Goal: Task Accomplishment & Management: Use online tool/utility

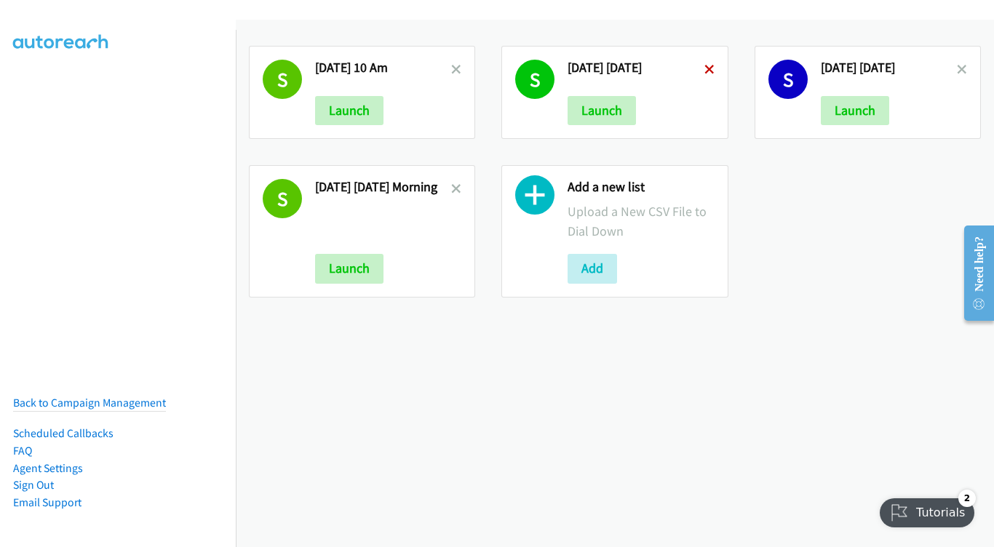
click at [704, 67] on icon at bounding box center [709, 70] width 10 height 10
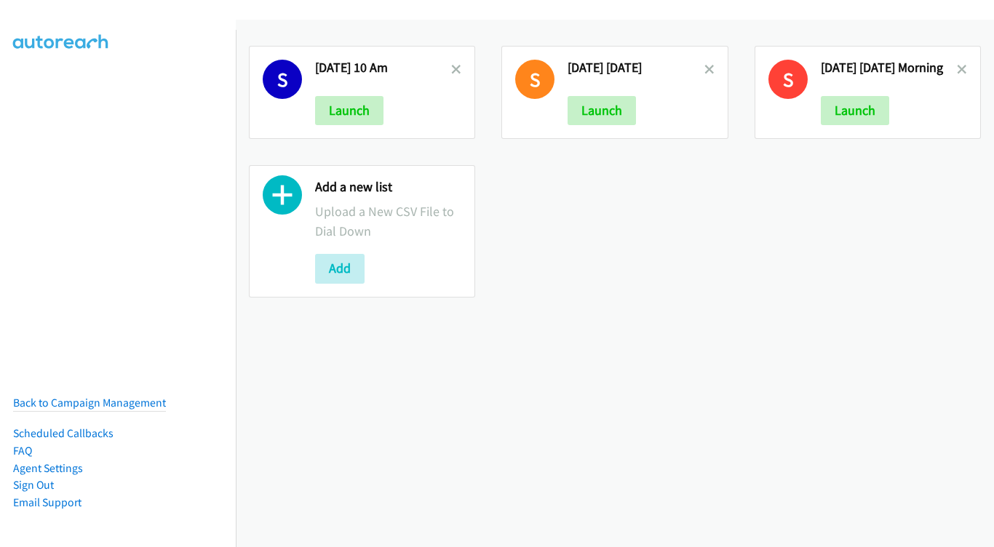
click at [704, 67] on icon at bounding box center [709, 70] width 10 height 10
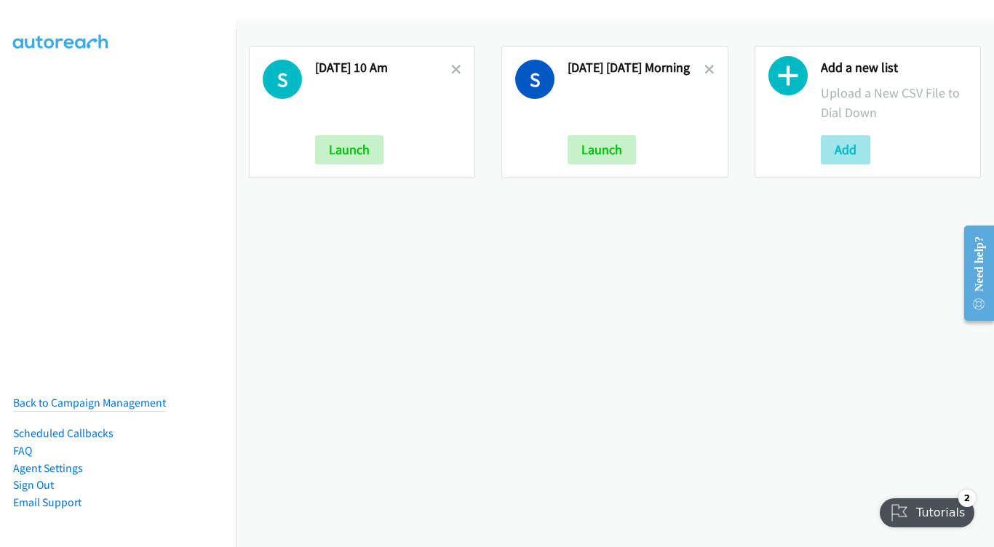
click at [850, 151] on button "Add" at bounding box center [845, 149] width 49 height 29
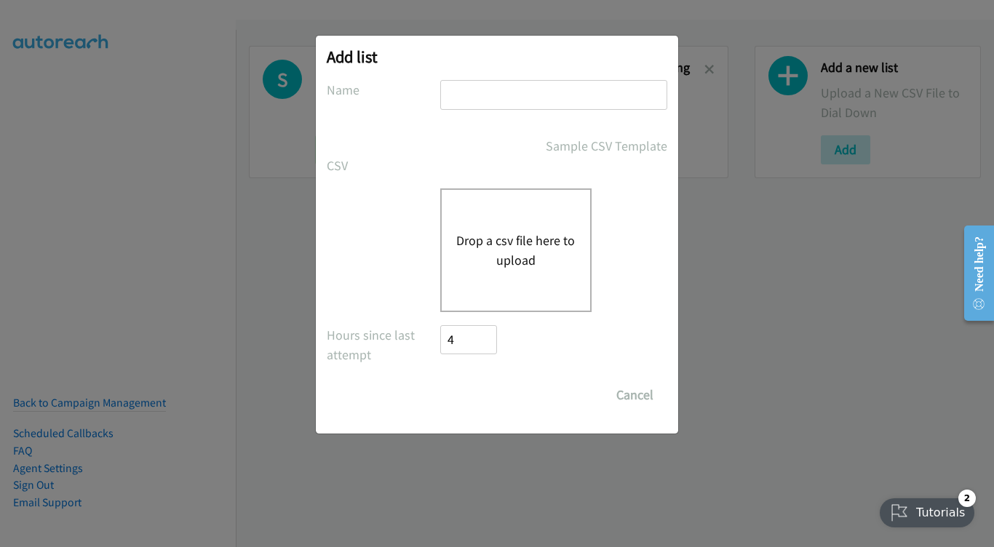
click at [545, 82] on input "text" at bounding box center [553, 95] width 227 height 30
type input "[DATE] - [DATE]"
click at [515, 236] on button "Drop a csv file here to upload" at bounding box center [515, 250] width 119 height 39
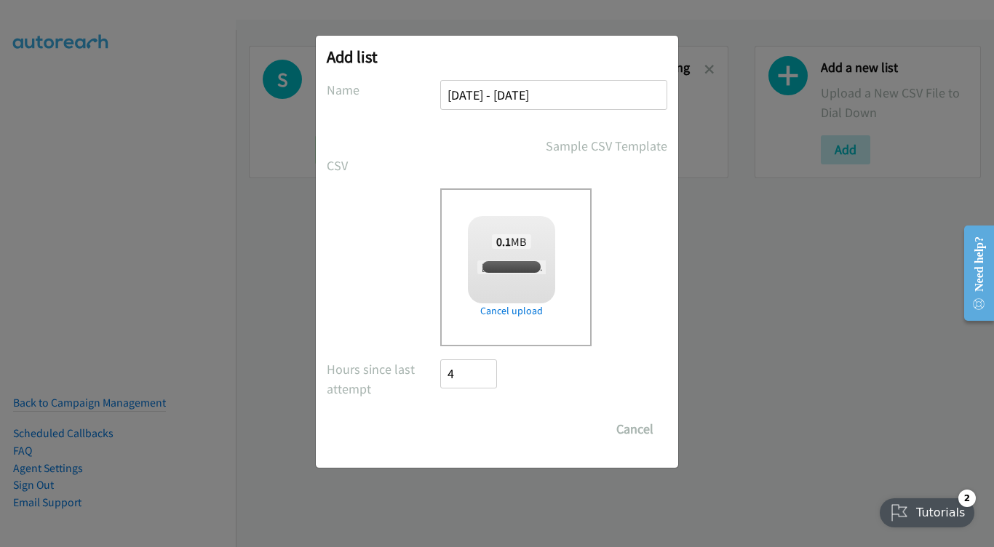
checkbox input "true"
click at [505, 430] on input "Save List" at bounding box center [478, 429] width 76 height 29
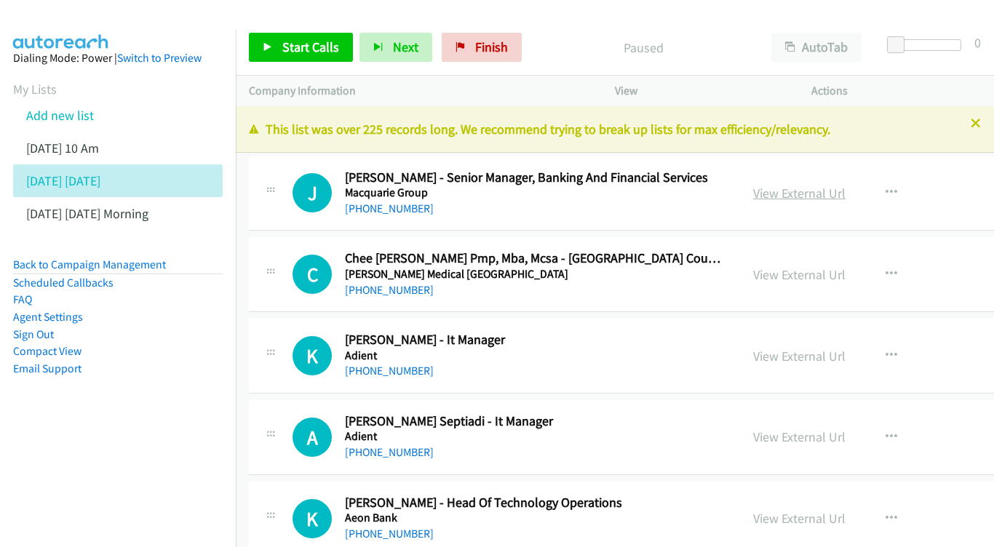
click at [706, 186] on h5 "Macquarie Group" at bounding box center [536, 193] width 382 height 15
click at [814, 194] on link "View External Url" at bounding box center [799, 193] width 92 height 17
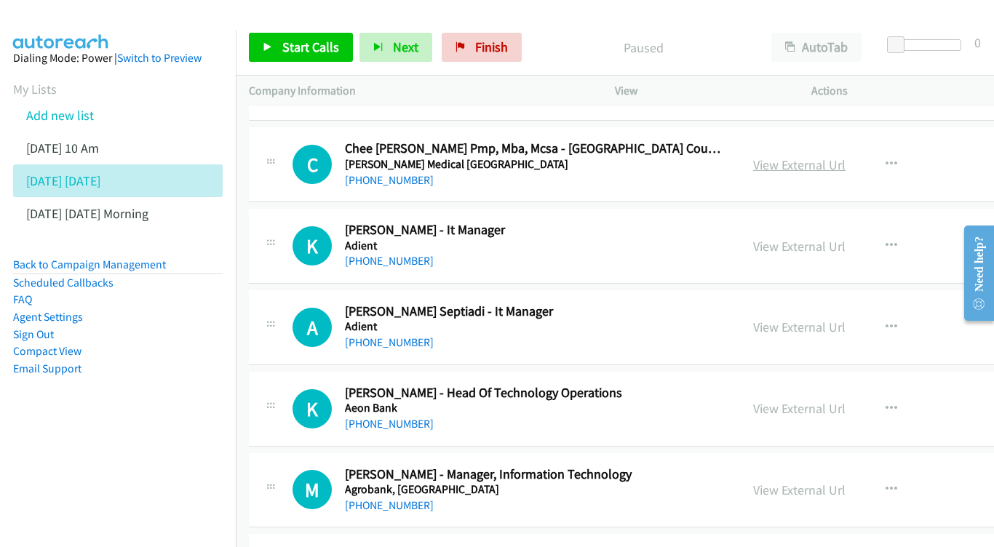
scroll to position [112, 0]
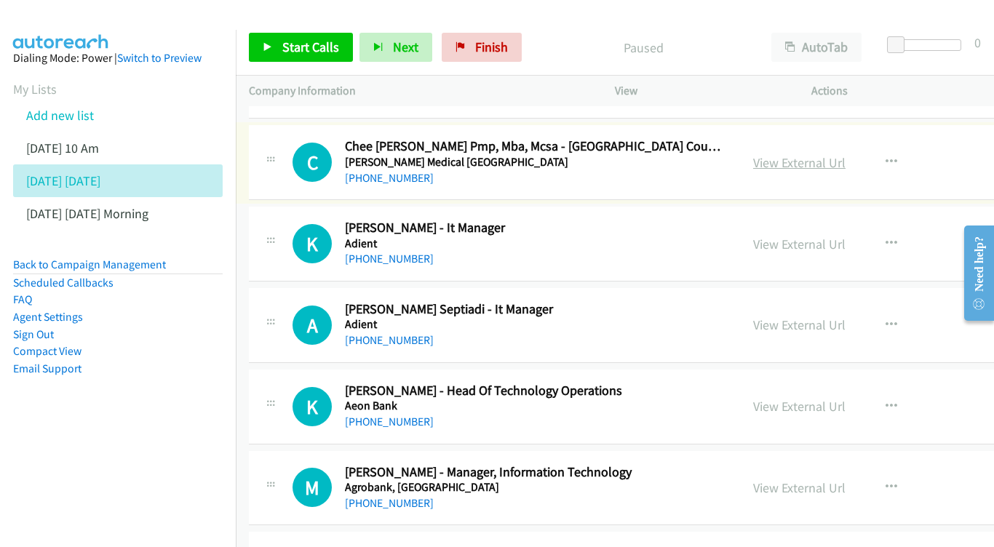
click at [811, 156] on link "View External Url" at bounding box center [799, 162] width 92 height 17
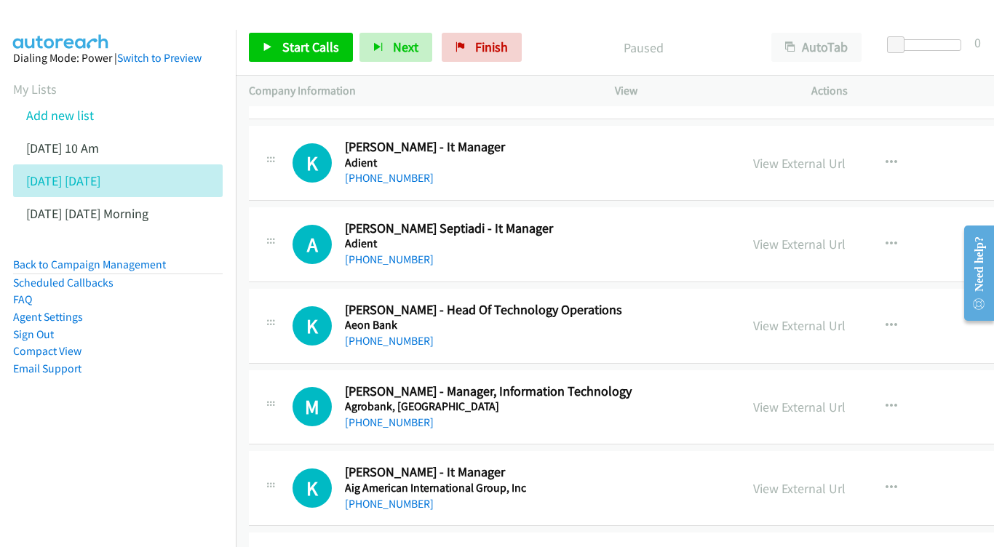
scroll to position [194, 0]
click at [812, 156] on link "View External Url" at bounding box center [799, 162] width 92 height 17
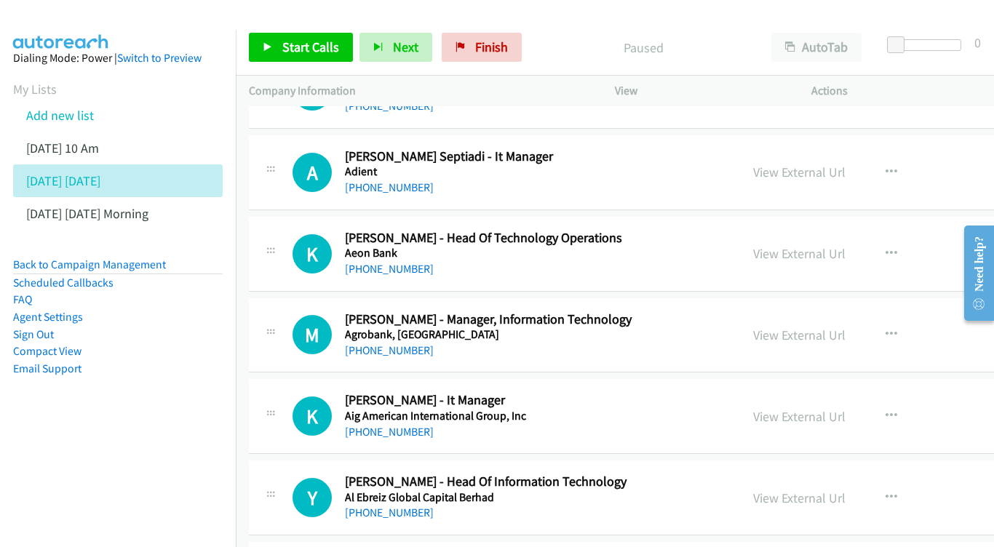
scroll to position [280, 0]
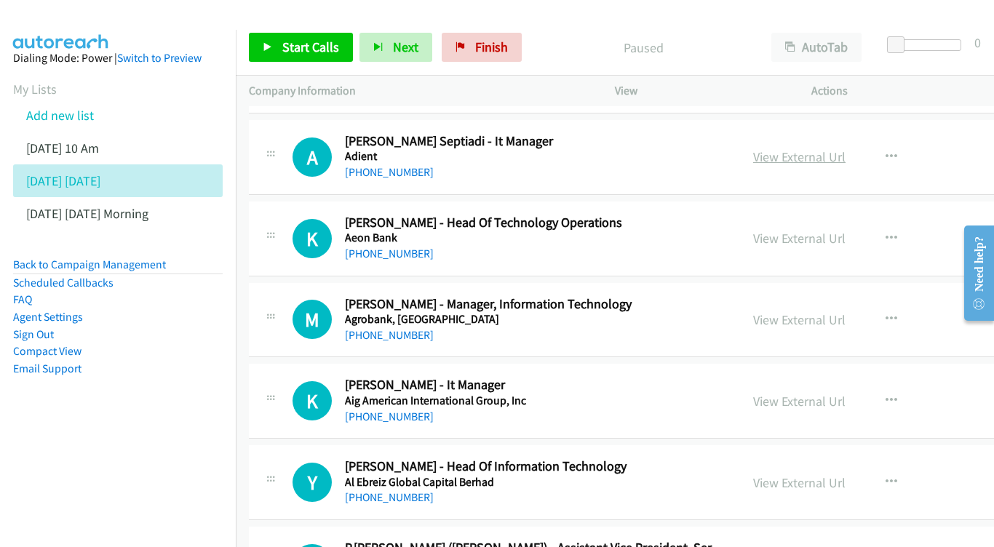
click at [805, 149] on link "View External Url" at bounding box center [799, 156] width 92 height 17
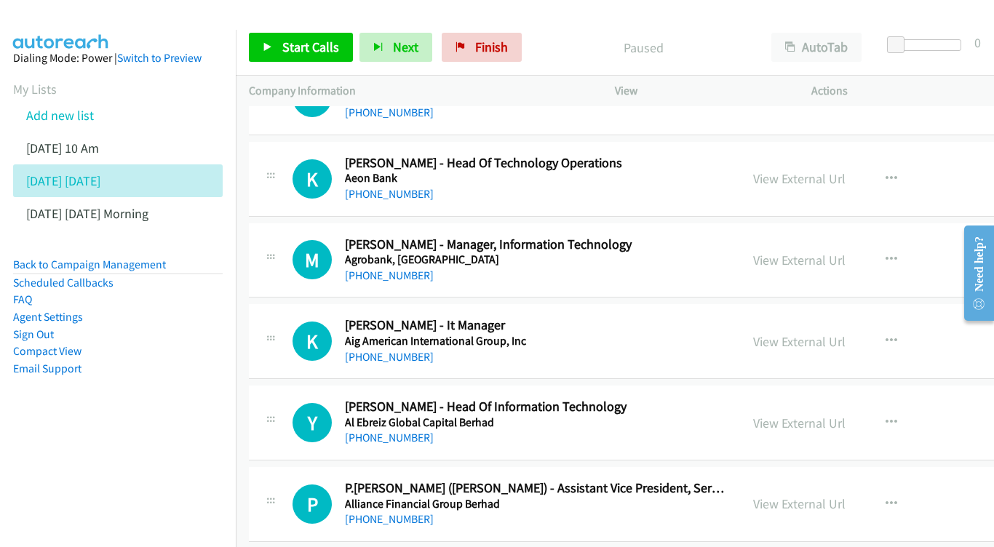
scroll to position [359, 0]
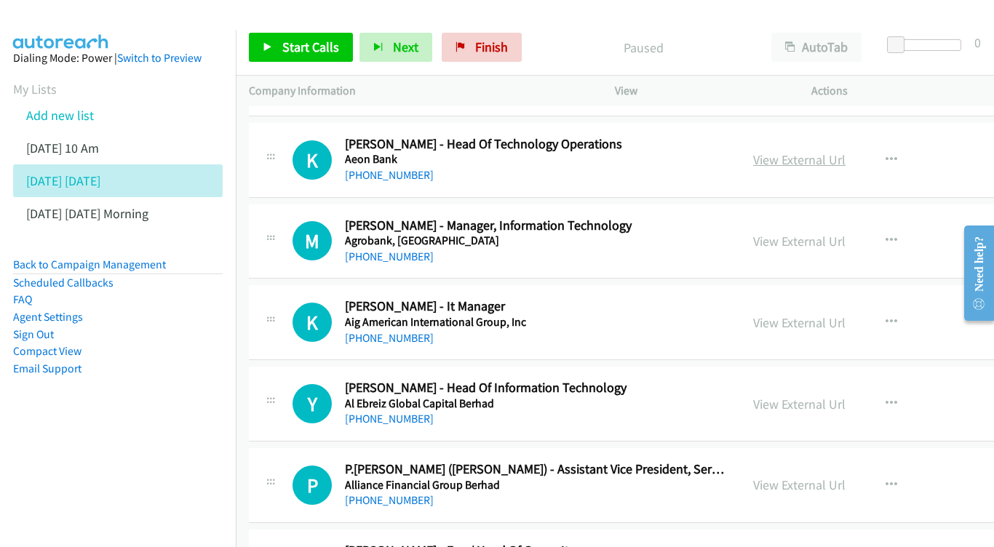
click at [803, 151] on link "View External Url" at bounding box center [799, 159] width 92 height 17
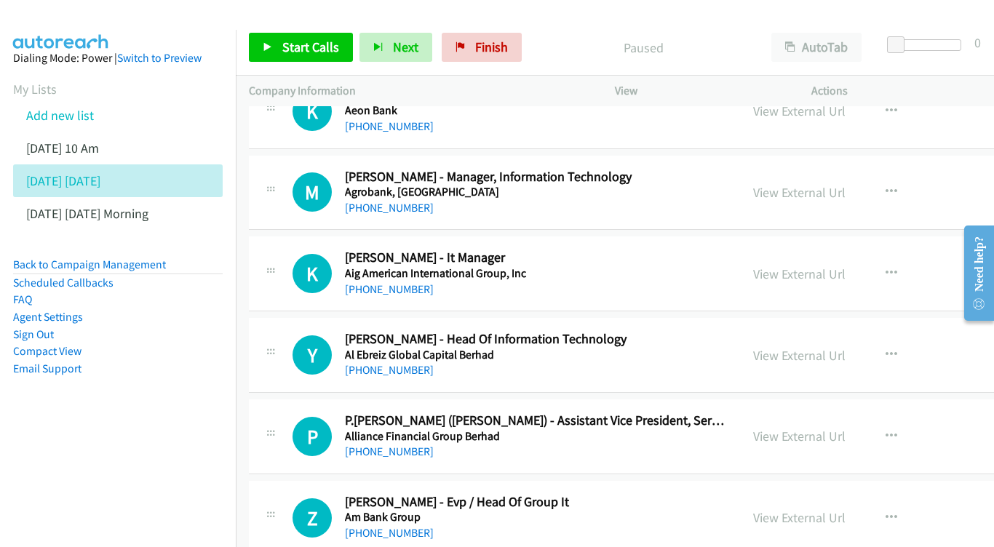
scroll to position [414, 0]
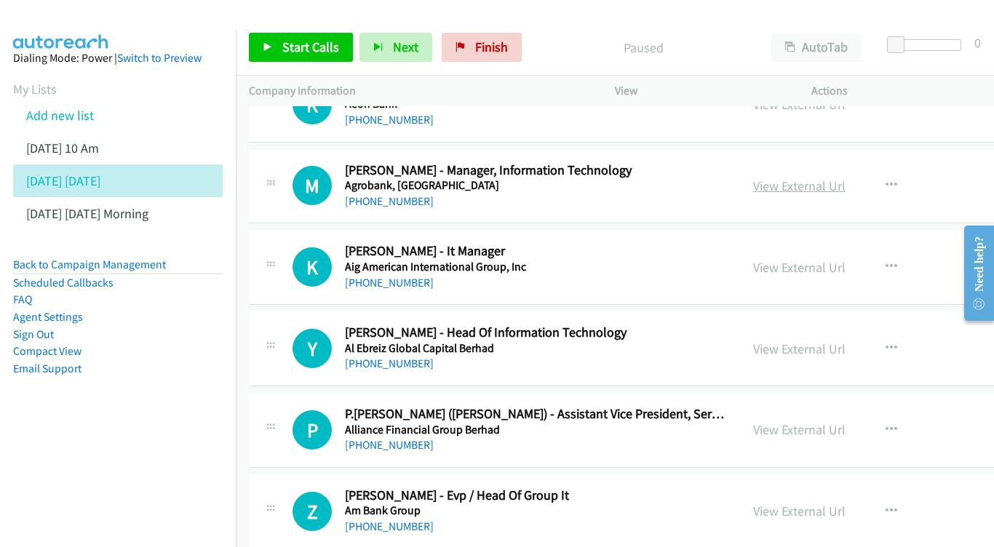
click at [811, 180] on link "View External Url" at bounding box center [799, 186] width 92 height 17
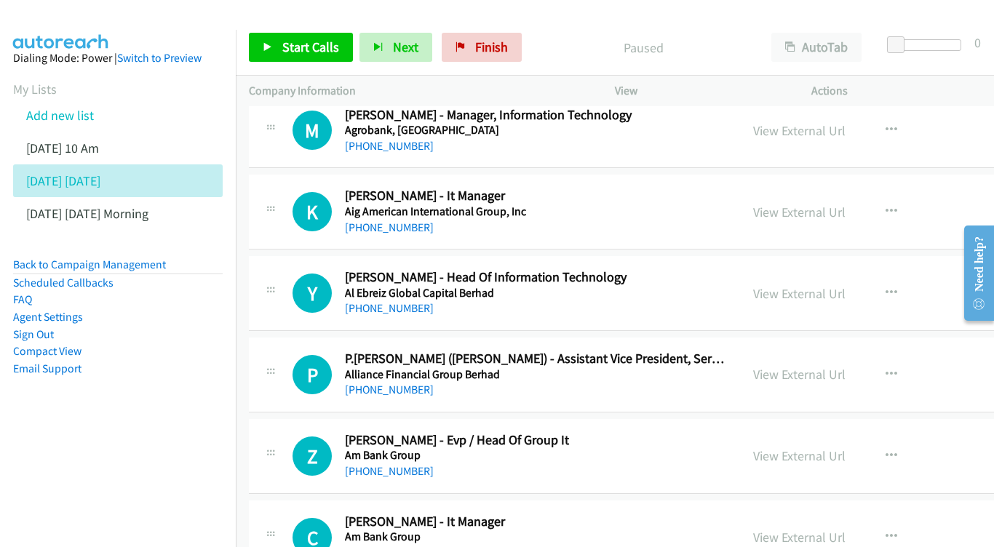
scroll to position [505, 0]
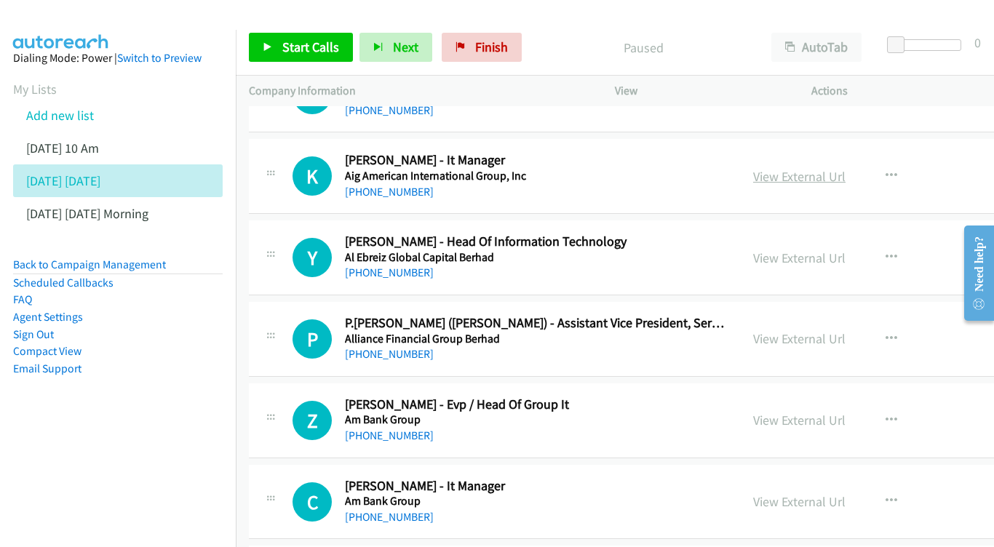
click at [838, 172] on link "View External Url" at bounding box center [799, 176] width 92 height 17
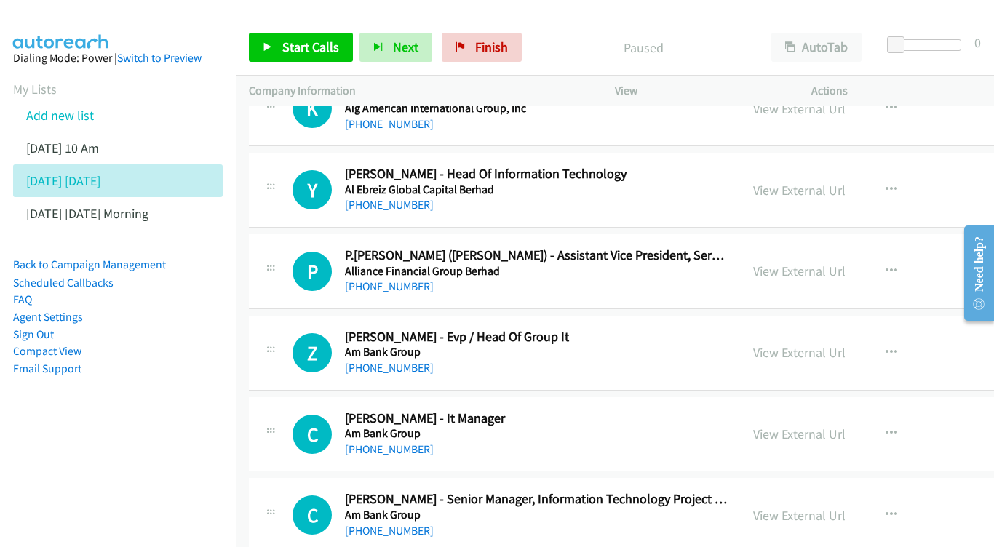
click at [831, 182] on link "View External Url" at bounding box center [799, 190] width 92 height 17
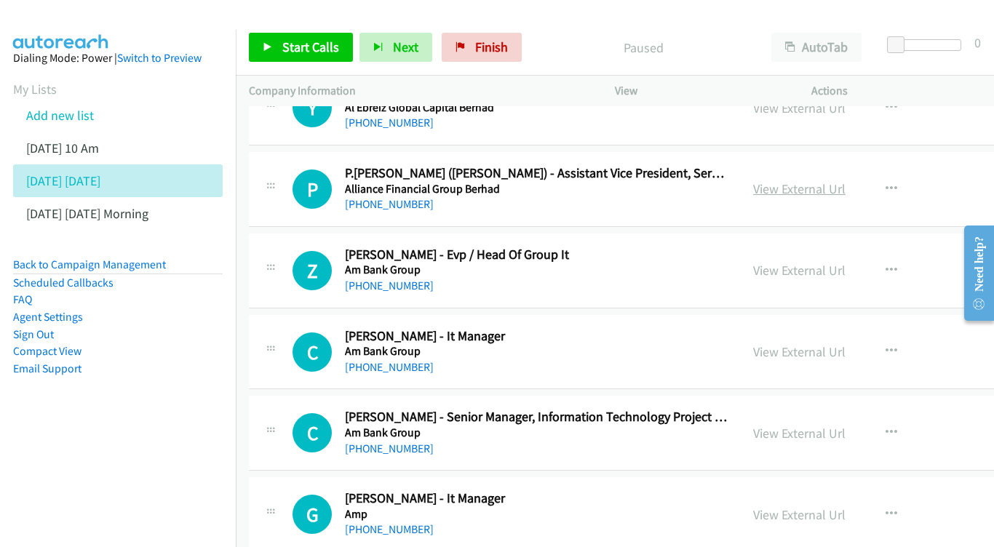
scroll to position [669, 0]
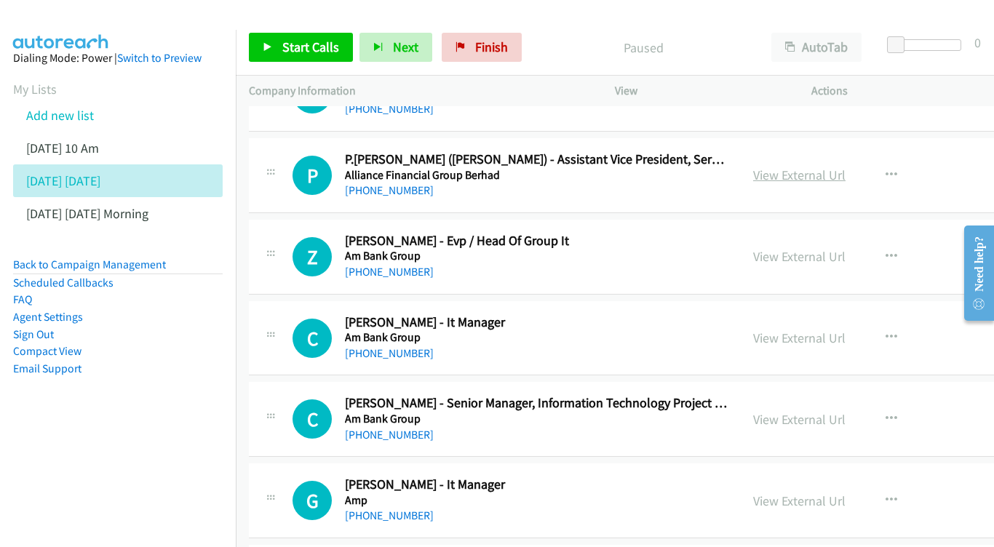
click at [807, 167] on link "View External Url" at bounding box center [799, 175] width 92 height 17
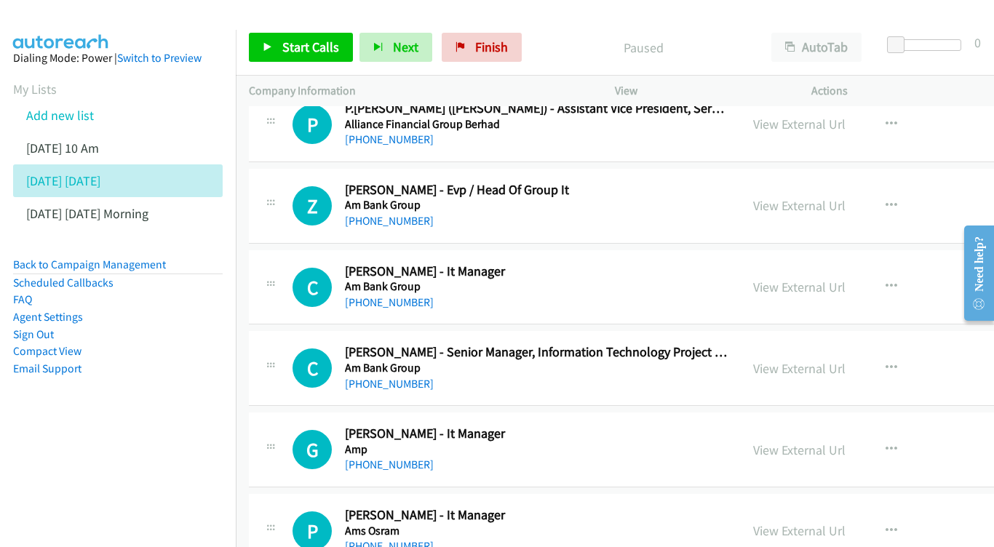
scroll to position [736, 0]
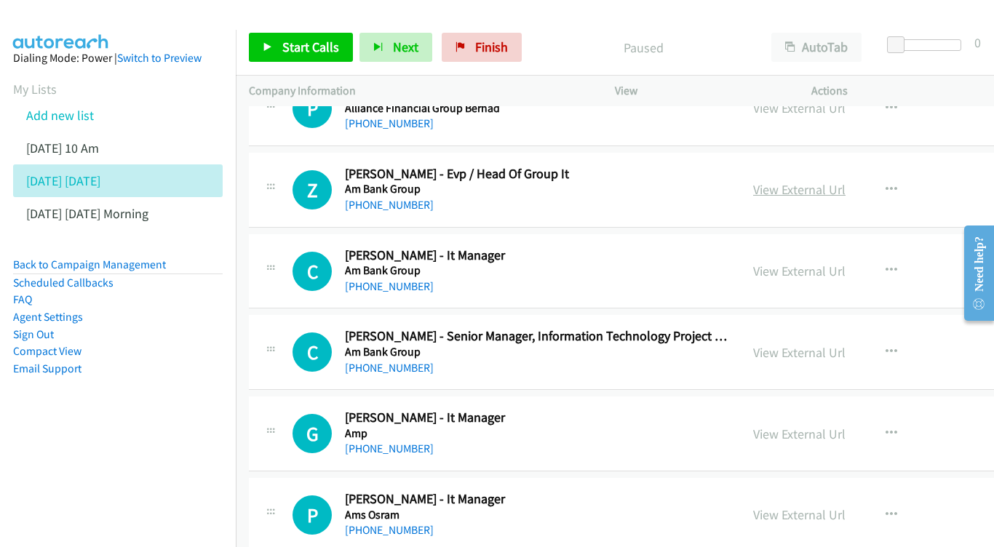
click at [790, 181] on link "View External Url" at bounding box center [799, 189] width 92 height 17
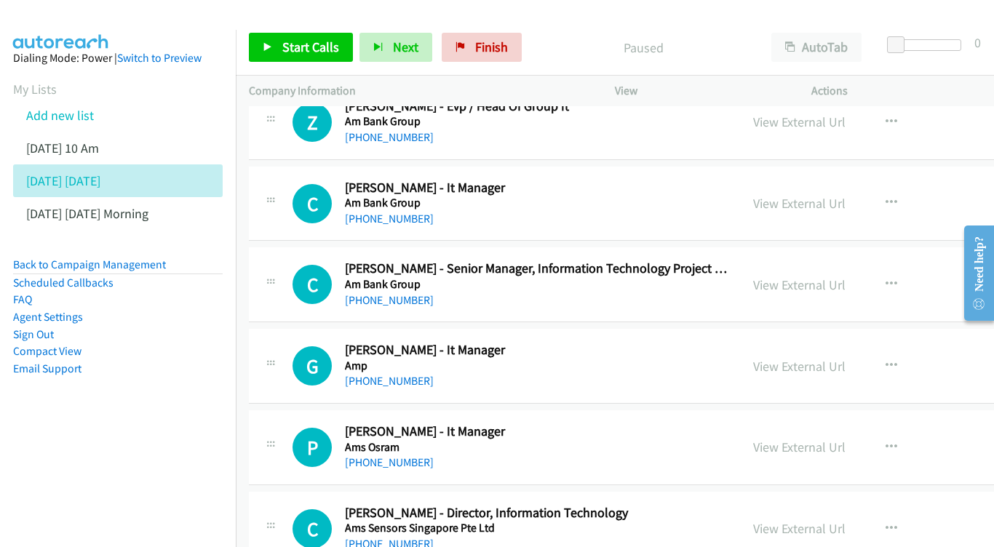
scroll to position [819, 0]
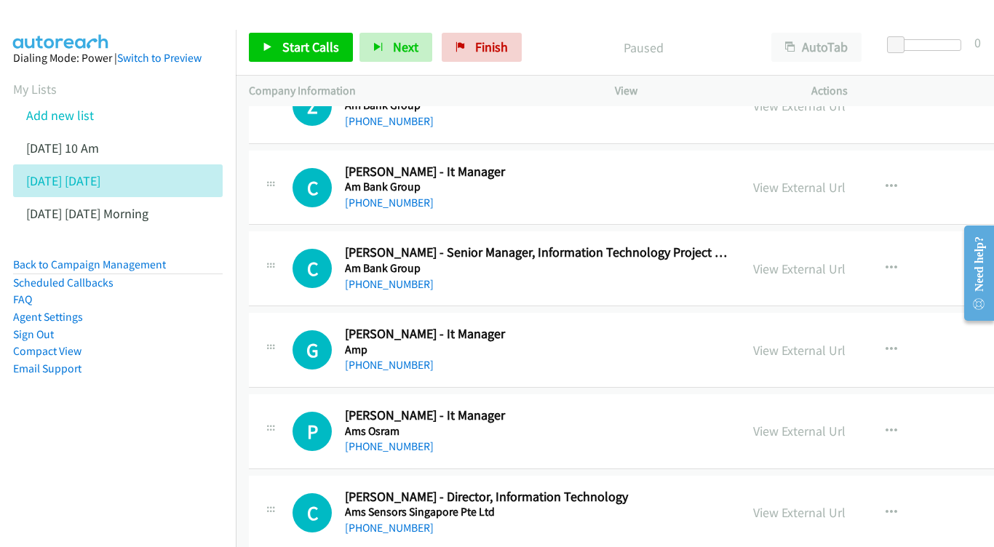
click at [846, 178] on div "View External Url" at bounding box center [799, 188] width 92 height 20
click at [830, 179] on link "View External Url" at bounding box center [799, 187] width 92 height 17
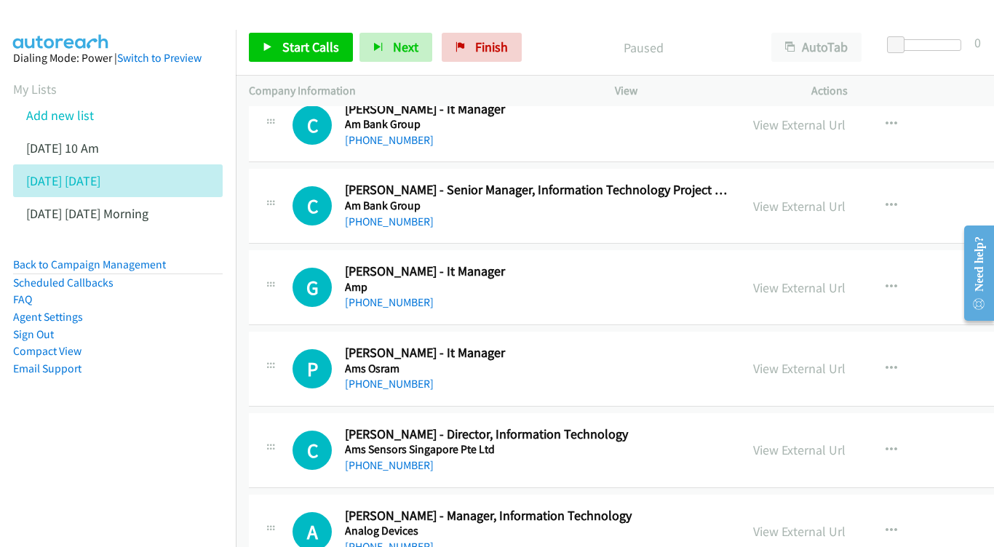
scroll to position [902, 0]
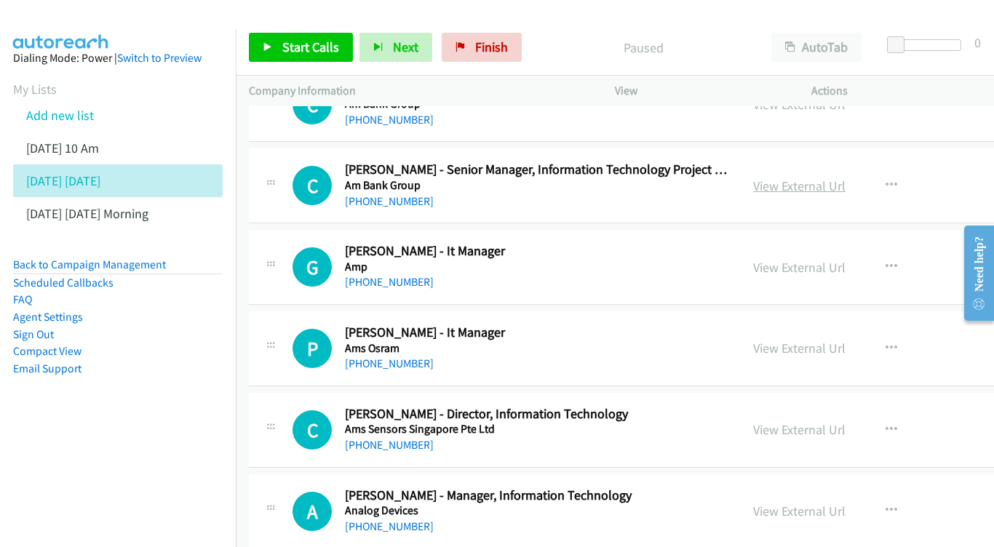
click at [801, 178] on link "View External Url" at bounding box center [799, 186] width 92 height 17
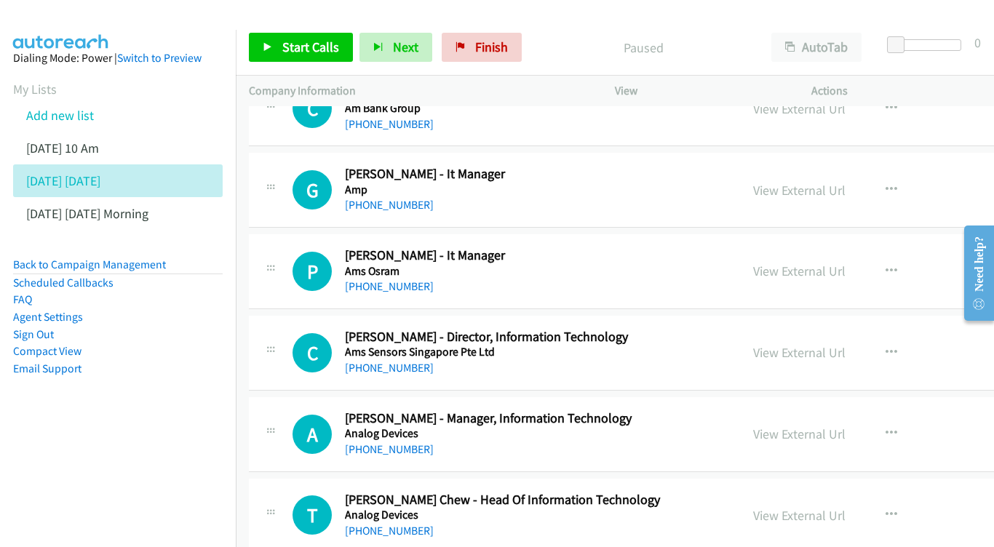
scroll to position [980, 0]
click at [838, 181] on link "View External Url" at bounding box center [799, 189] width 92 height 17
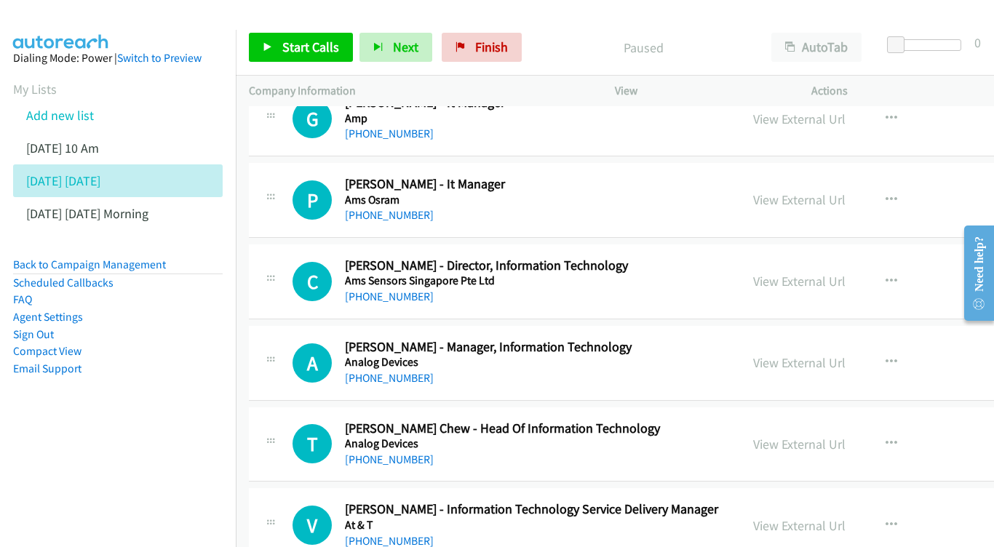
scroll to position [1067, 0]
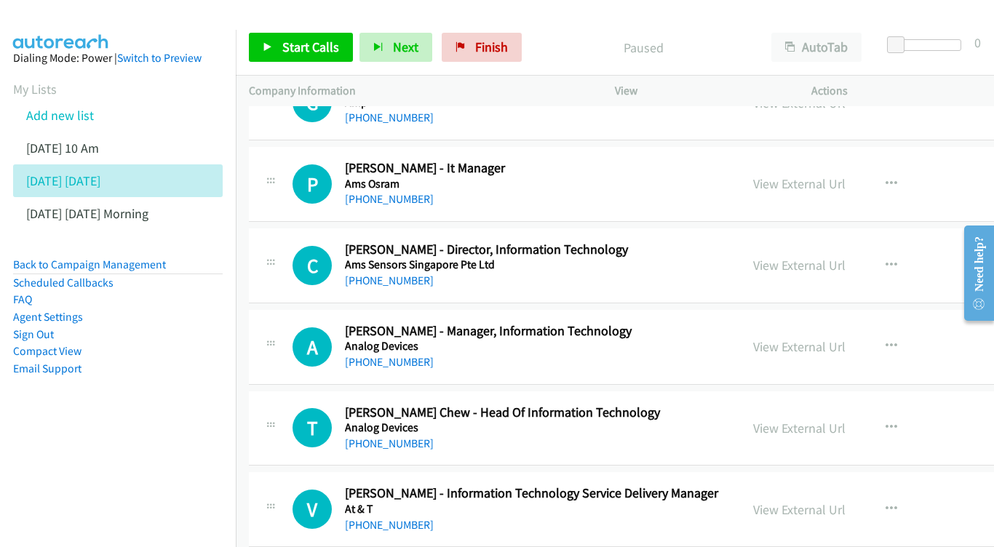
click at [874, 172] on div "View External Url View External Url Schedule/Manage Callback Start Calls Here R…" at bounding box center [869, 184] width 259 height 48
click at [837, 175] on link "View External Url" at bounding box center [799, 183] width 92 height 17
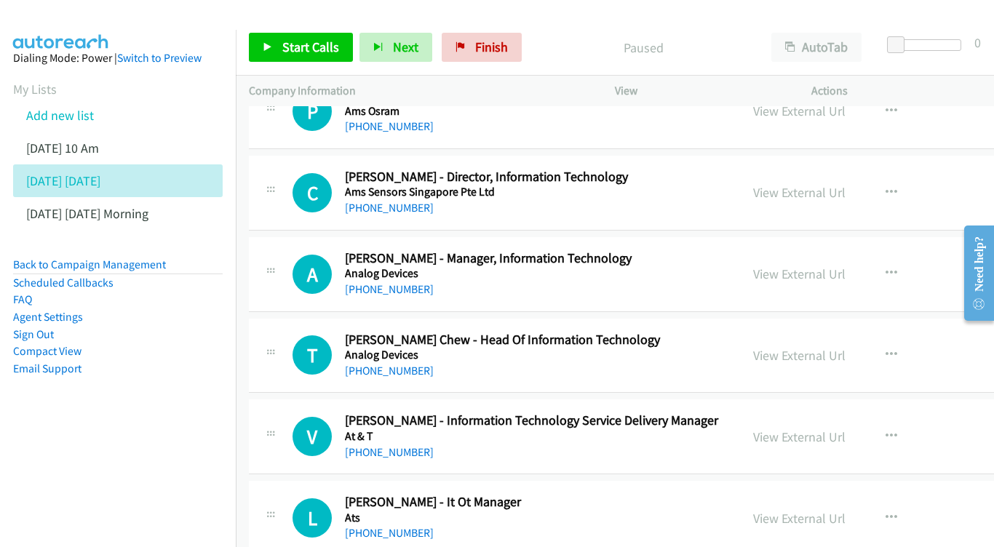
scroll to position [1151, 0]
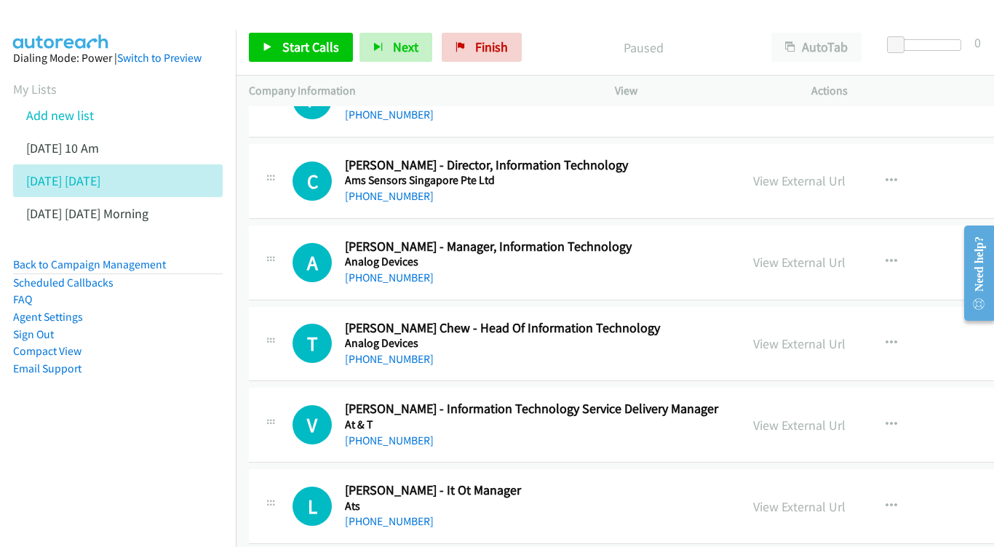
click at [801, 171] on div "View External Url" at bounding box center [799, 181] width 92 height 20
click at [792, 172] on link "View External Url" at bounding box center [799, 180] width 92 height 17
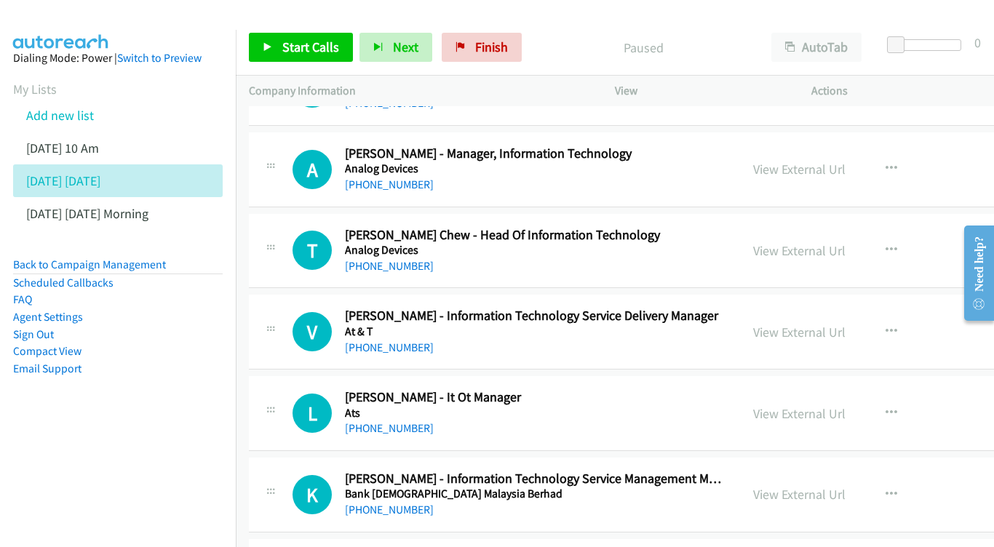
scroll to position [1245, 0]
click at [816, 160] on link "View External Url" at bounding box center [799, 168] width 92 height 17
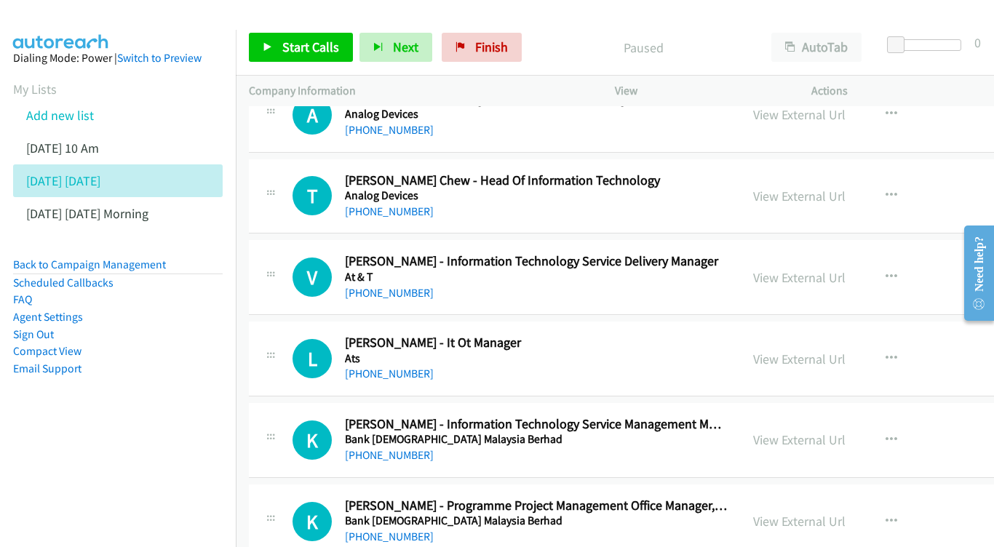
scroll to position [1322, 0]
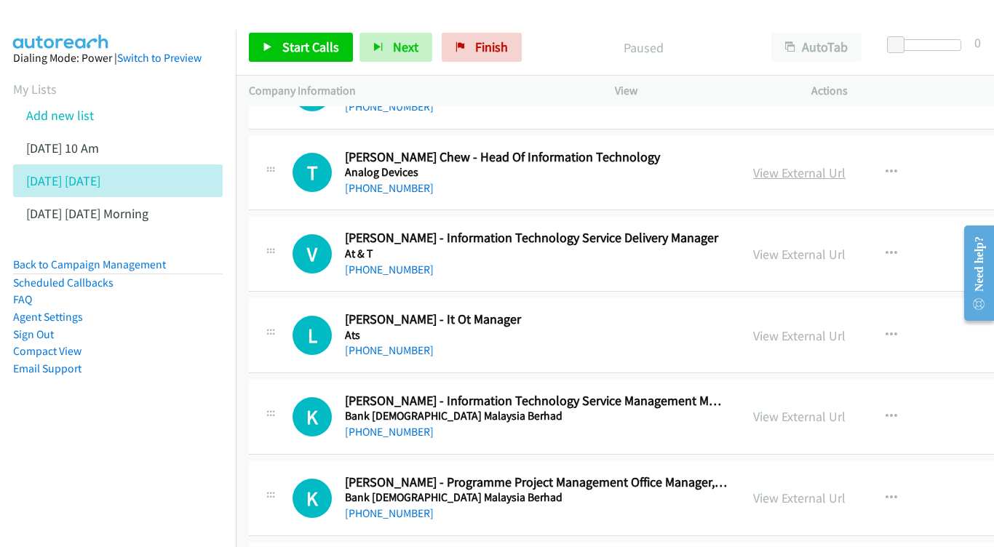
click at [790, 164] on link "View External Url" at bounding box center [799, 172] width 92 height 17
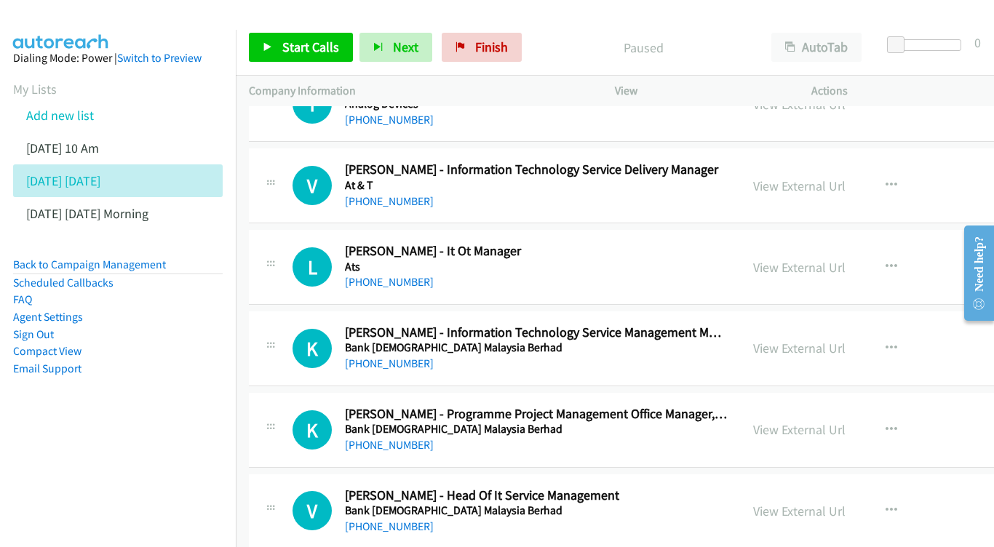
scroll to position [1402, 0]
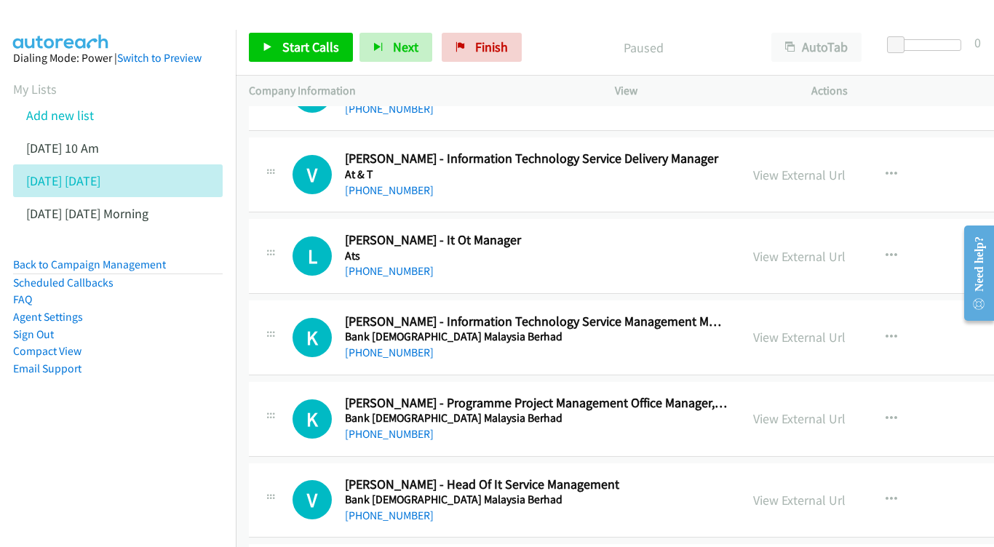
click at [827, 162] on div "View External Url View External Url Schedule/Manage Callback Start Calls Here R…" at bounding box center [869, 175] width 259 height 48
click at [814, 167] on link "View External Url" at bounding box center [799, 175] width 92 height 17
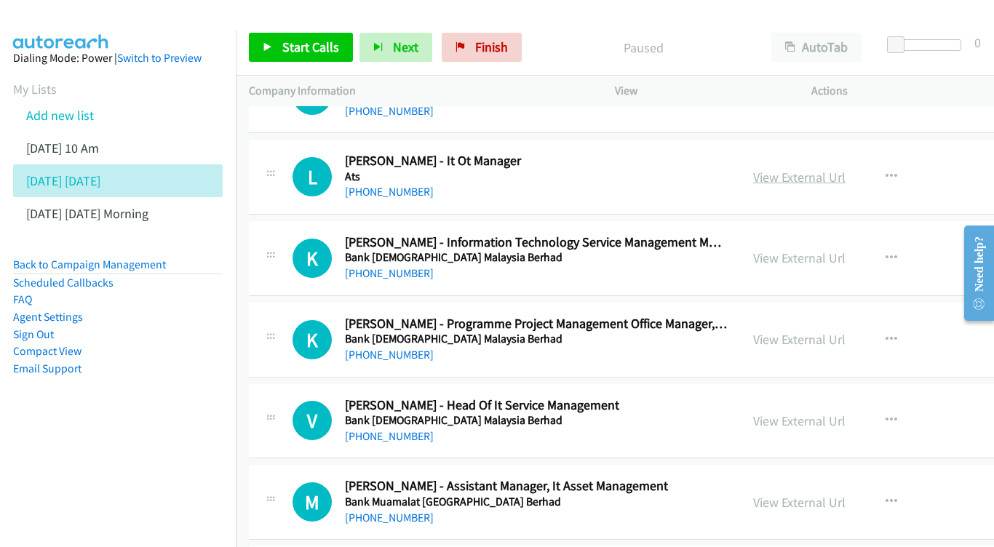
scroll to position [1481, 1]
click at [819, 169] on link "View External Url" at bounding box center [798, 177] width 92 height 17
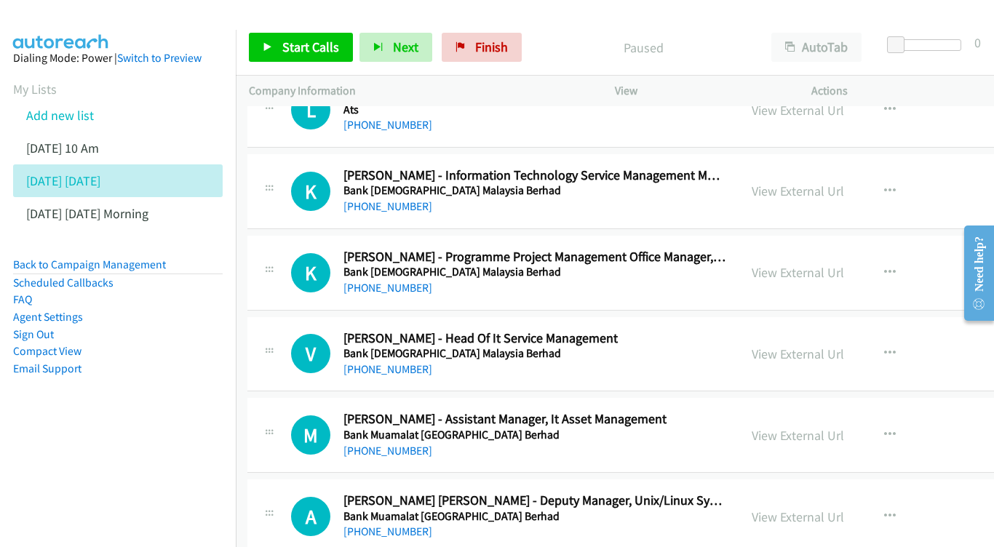
scroll to position [1557, 1]
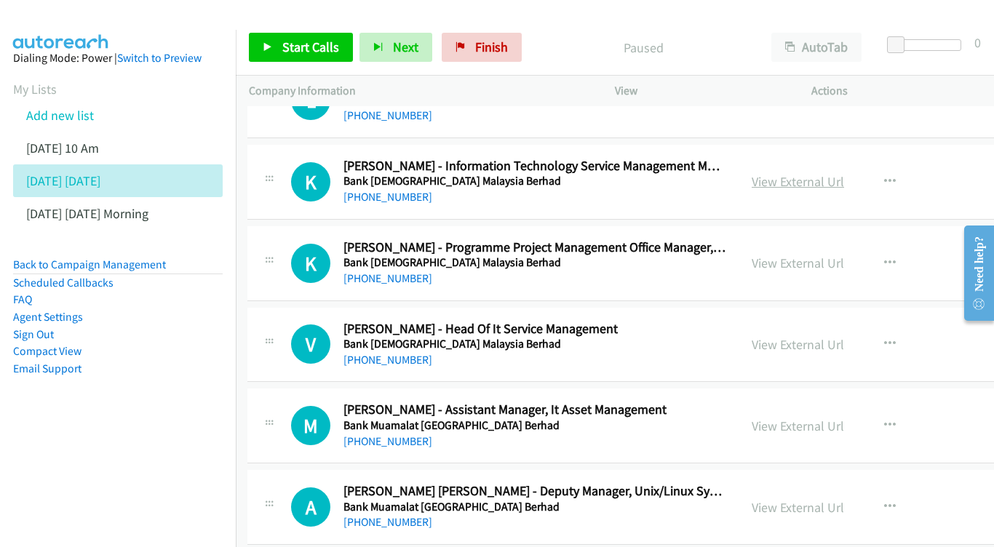
click at [827, 173] on link "View External Url" at bounding box center [798, 181] width 92 height 17
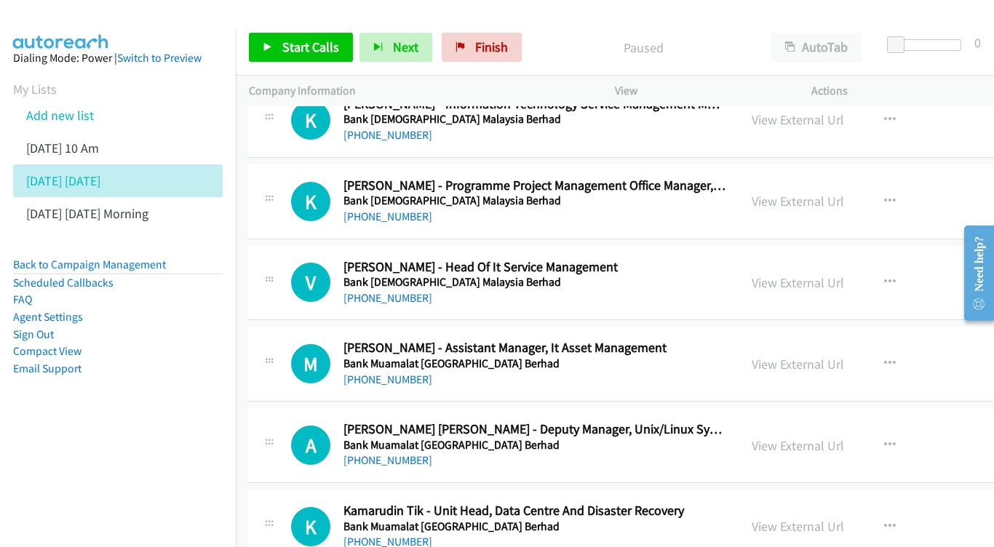
scroll to position [1620, 1]
click at [800, 192] on link "View External Url" at bounding box center [798, 200] width 92 height 17
click at [782, 274] on link "View External Url" at bounding box center [798, 282] width 92 height 17
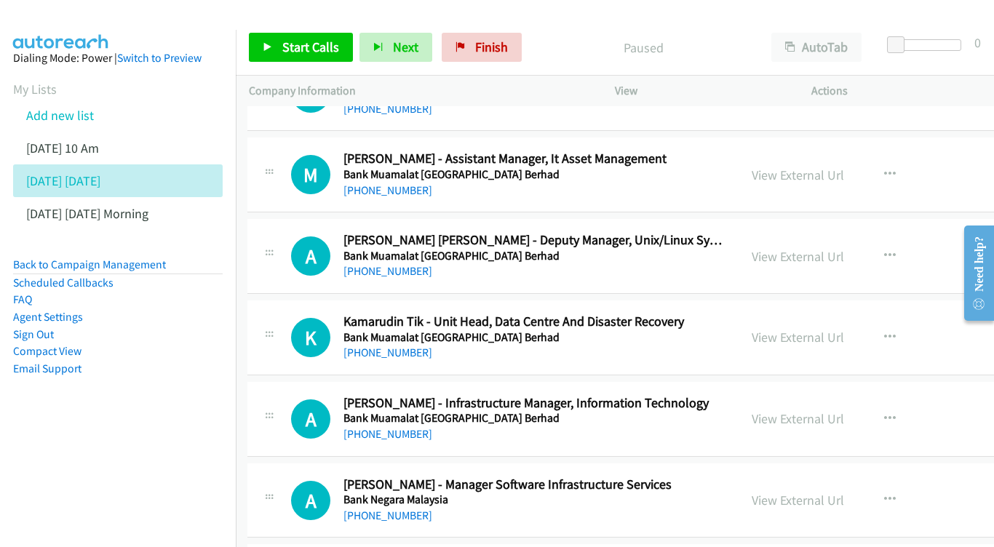
scroll to position [1808, 0]
click at [819, 167] on link "View External Url" at bounding box center [799, 175] width 92 height 17
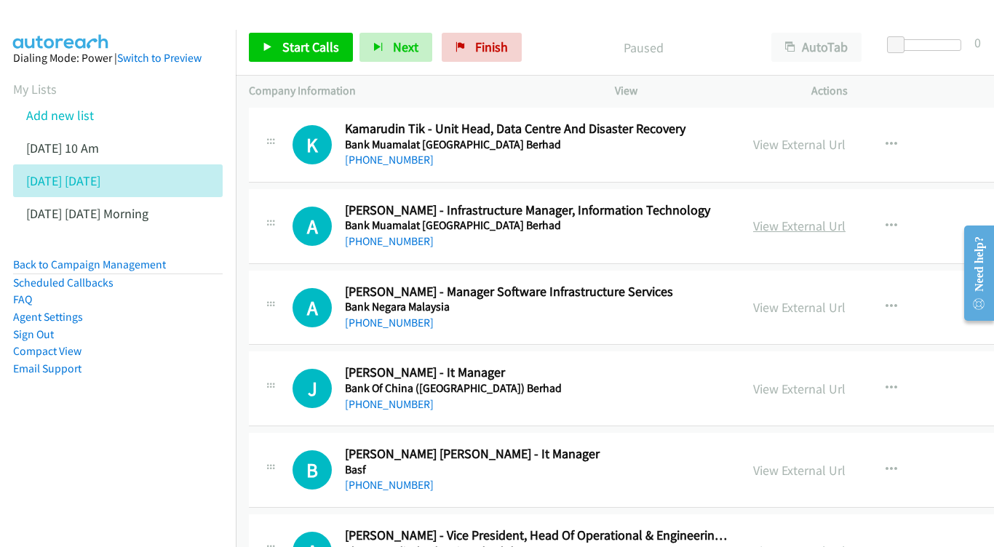
scroll to position [2013, 0]
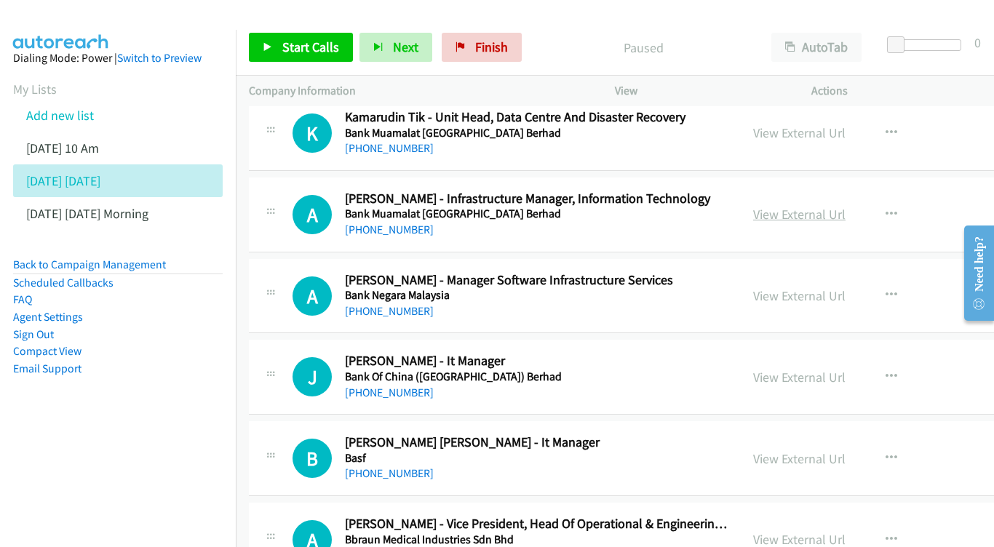
click at [809, 206] on link "View External Url" at bounding box center [799, 214] width 92 height 17
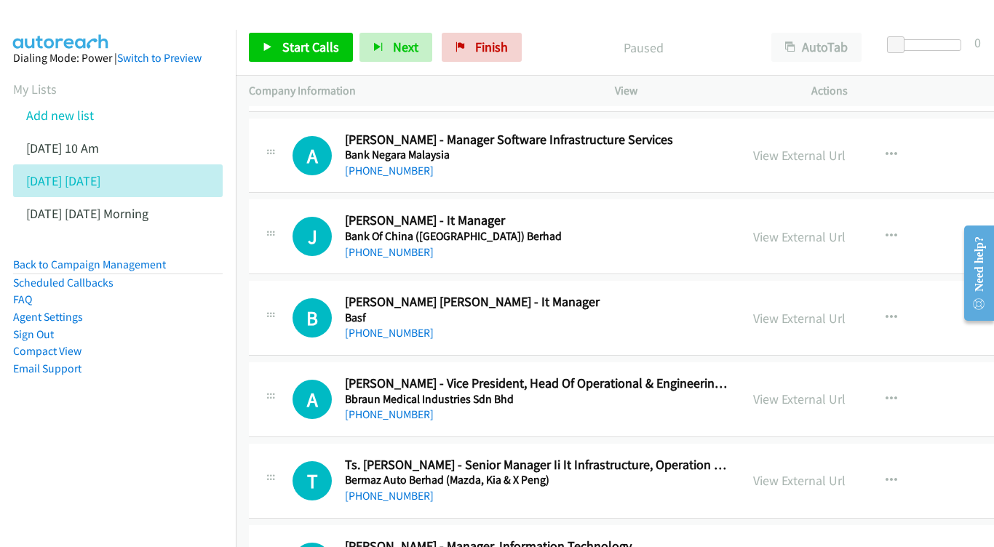
scroll to position [2180, 1]
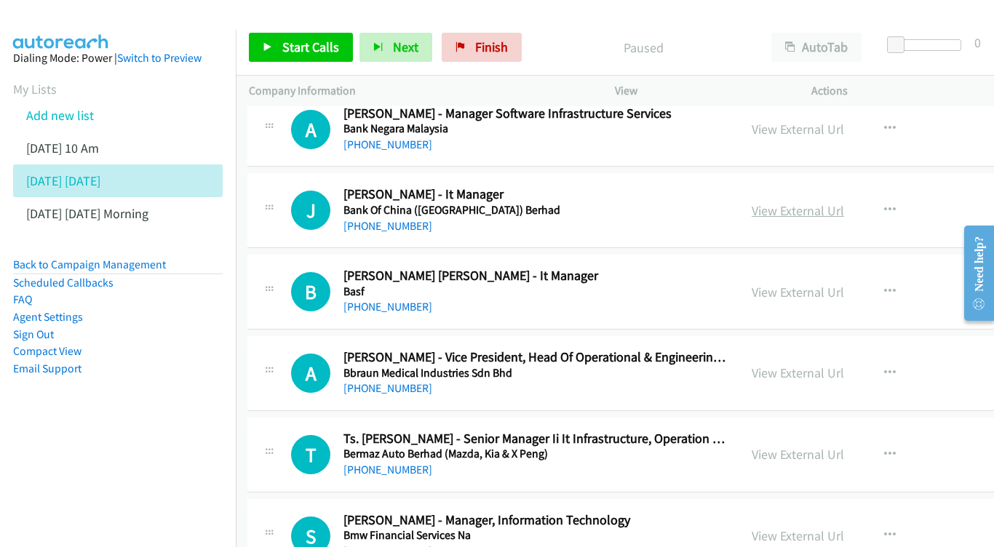
click at [810, 202] on link "View External Url" at bounding box center [798, 210] width 92 height 17
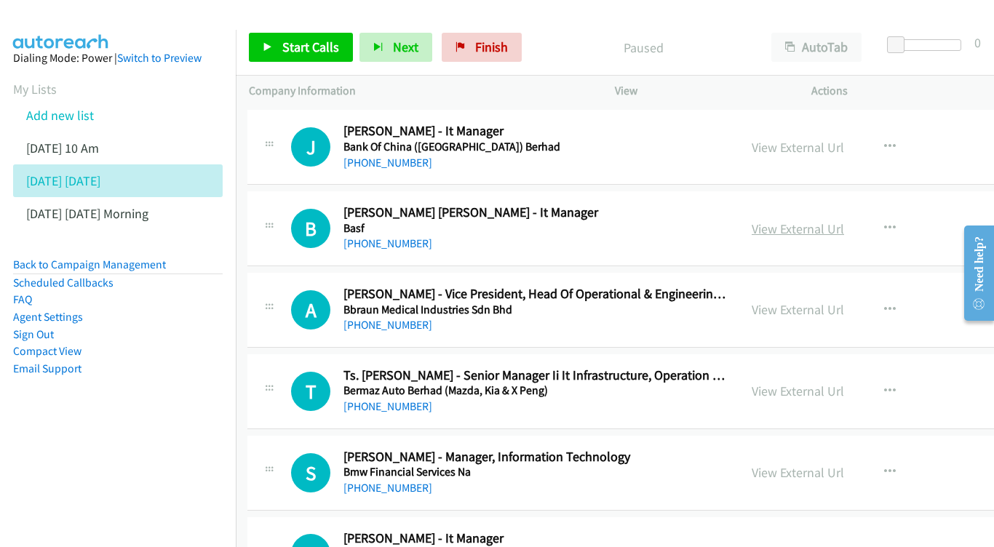
scroll to position [2244, 1]
click at [808, 220] on link "View External Url" at bounding box center [798, 228] width 92 height 17
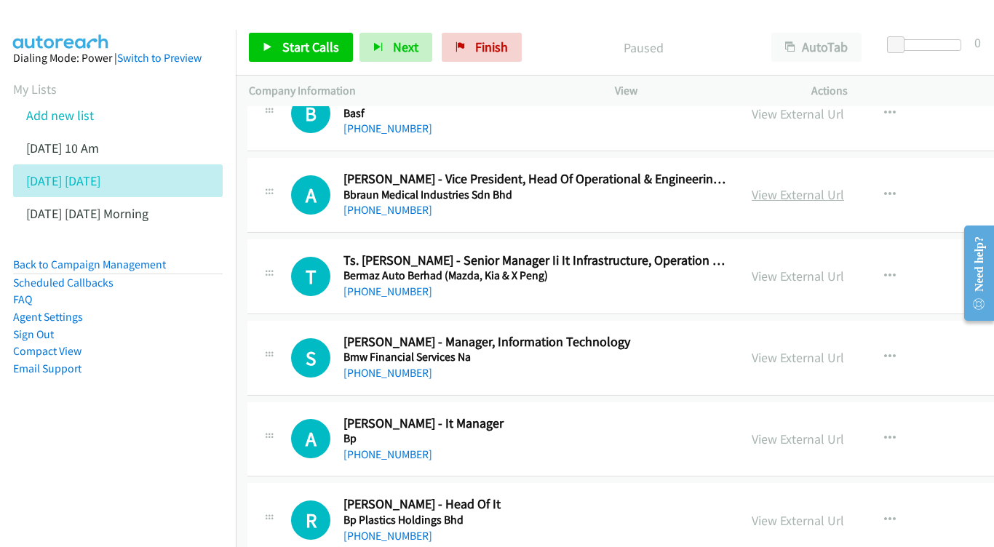
scroll to position [0, 0]
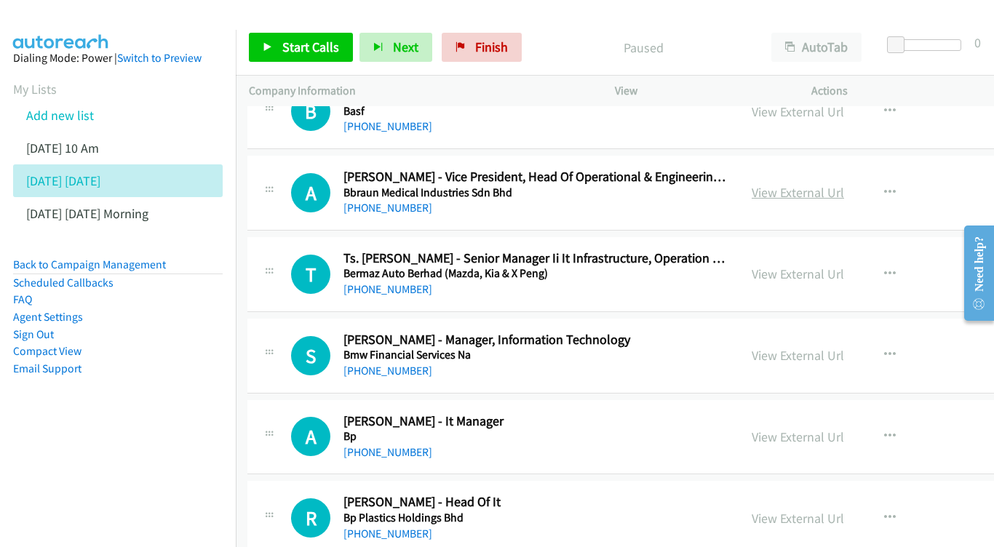
click at [787, 184] on link "View External Url" at bounding box center [798, 192] width 92 height 17
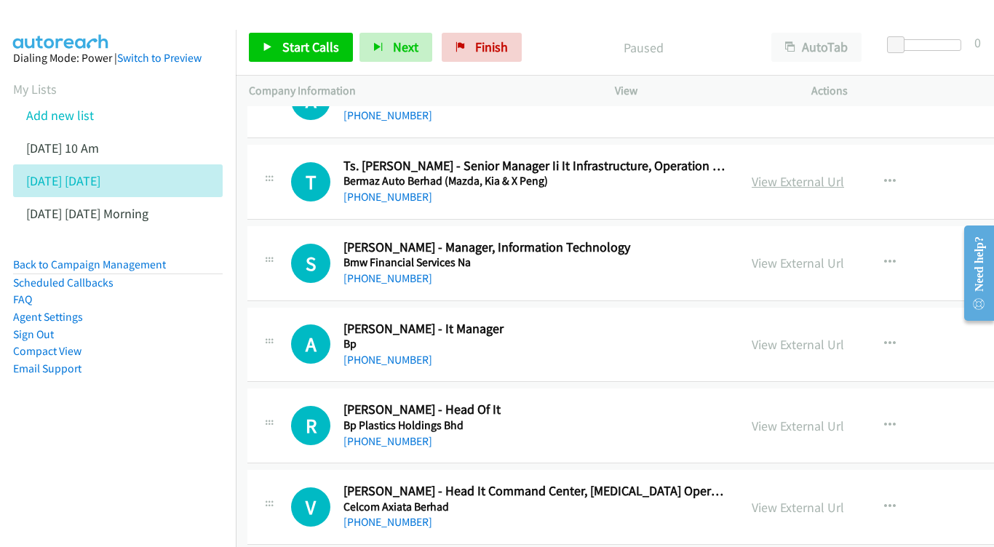
click at [790, 173] on link "View External Url" at bounding box center [798, 181] width 92 height 17
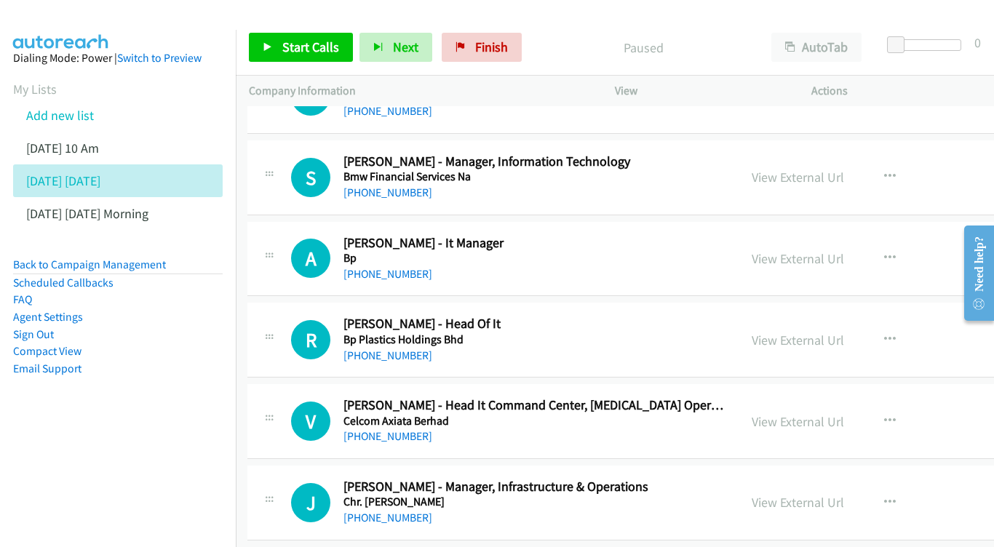
click at [790, 154] on div "View External Url View External Url Schedule/Manage Callback Start Calls Here R…" at bounding box center [868, 178] width 259 height 48
click at [788, 169] on link "View External Url" at bounding box center [798, 177] width 92 height 17
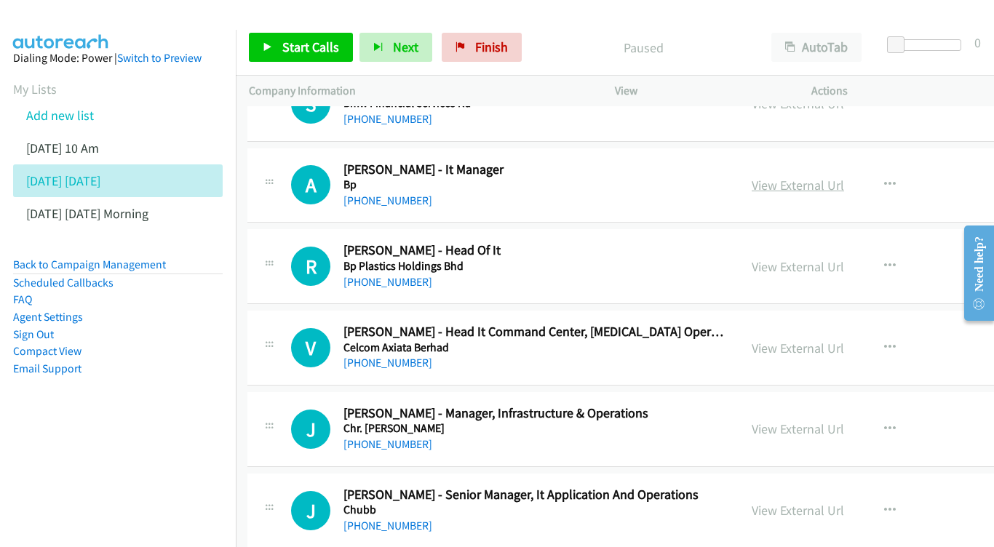
click at [826, 177] on link "View External Url" at bounding box center [798, 185] width 92 height 17
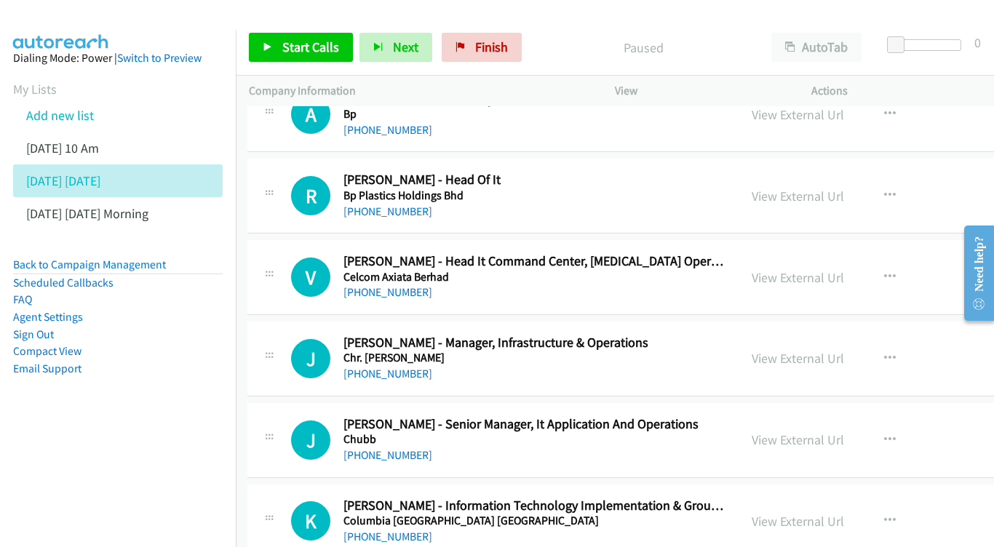
click at [784, 172] on div "View External Url View External Url Schedule/Manage Callback Start Calls Here R…" at bounding box center [868, 196] width 259 height 48
click at [790, 188] on link "View External Url" at bounding box center [798, 196] width 92 height 17
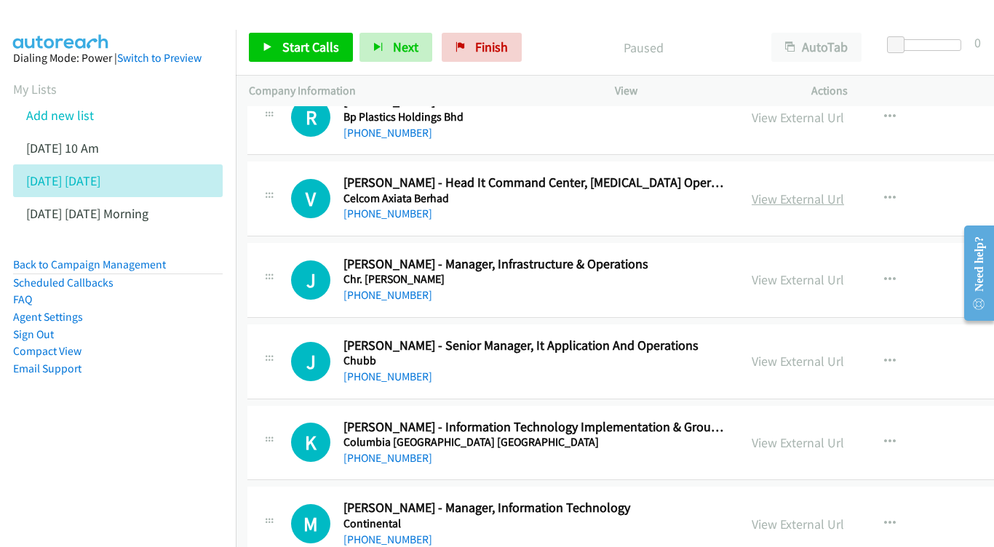
click at [801, 191] on link "View External Url" at bounding box center [798, 199] width 92 height 17
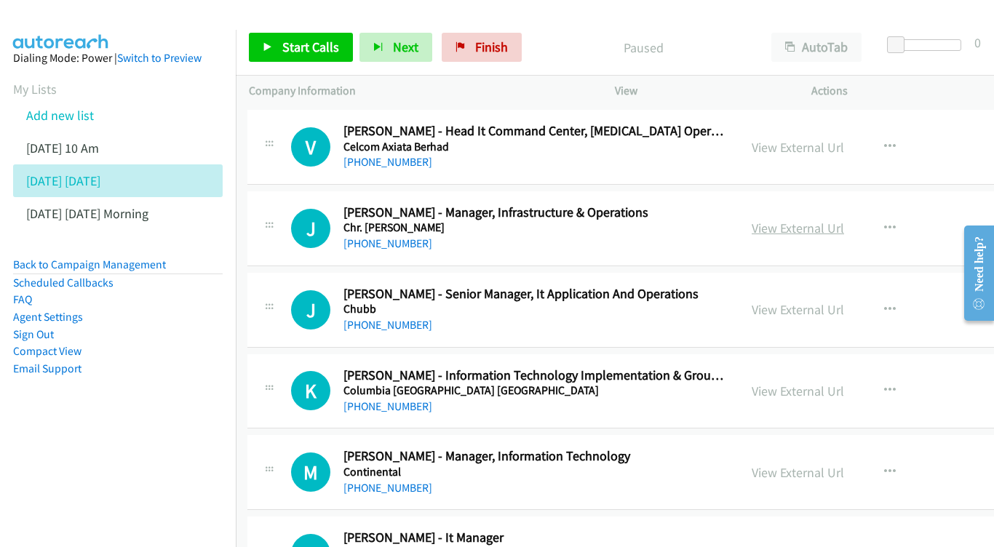
click at [814, 220] on link "View External Url" at bounding box center [798, 228] width 92 height 17
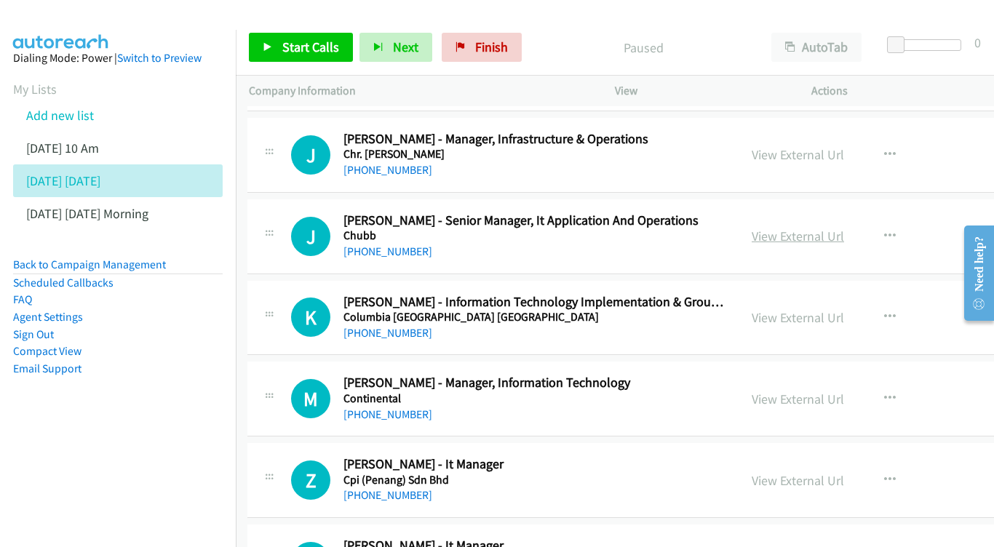
click at [829, 228] on link "View External Url" at bounding box center [798, 236] width 92 height 17
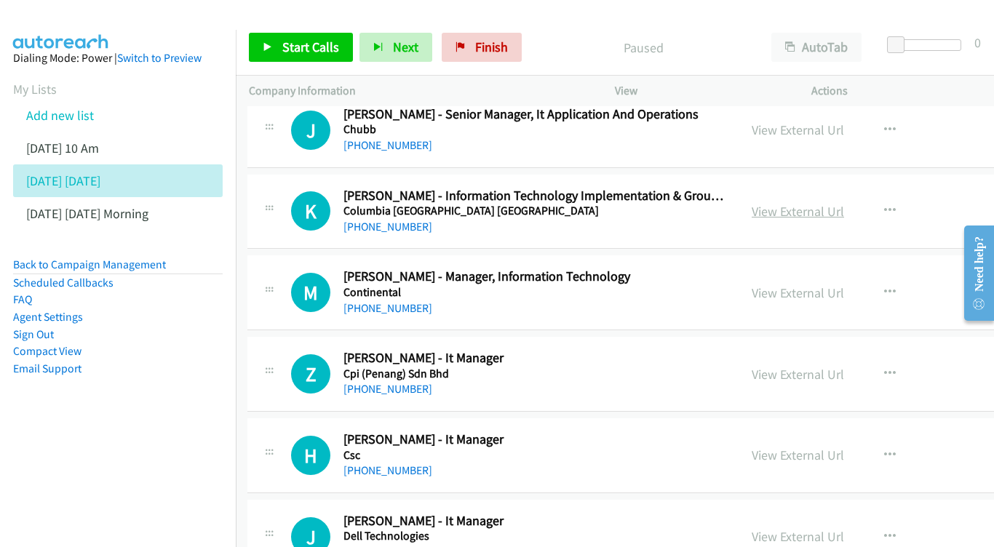
click at [810, 203] on link "View External Url" at bounding box center [798, 211] width 92 height 17
